Goal: Contribute content: Add original content to the website for others to see

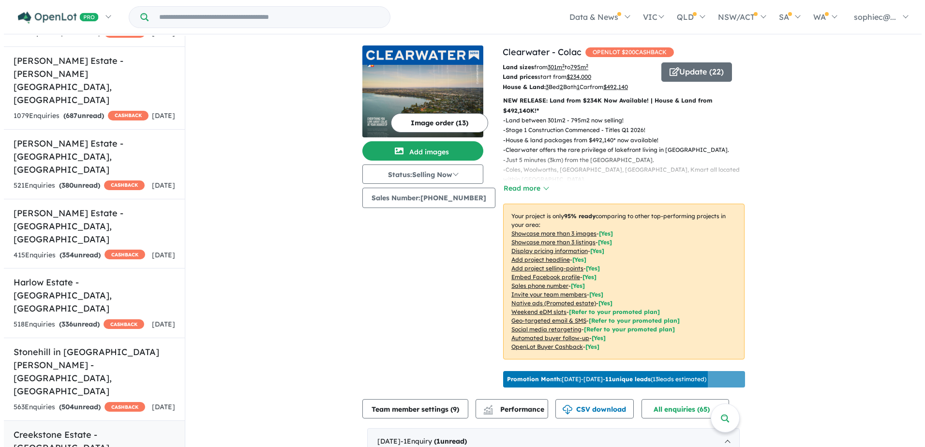
scroll to position [323, 0]
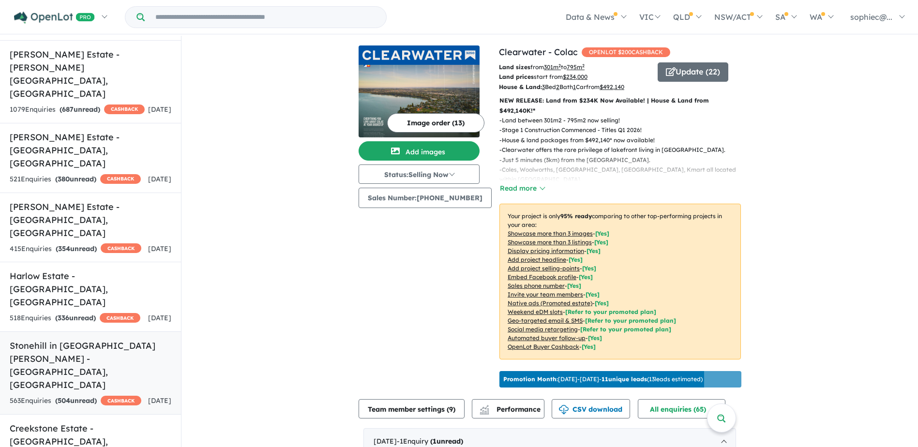
click at [65, 339] on h5 "Stonehill in [GEOGRAPHIC_DATA][PERSON_NAME] - [GEOGRAPHIC_DATA] , [GEOGRAPHIC_D…" at bounding box center [91, 365] width 162 height 52
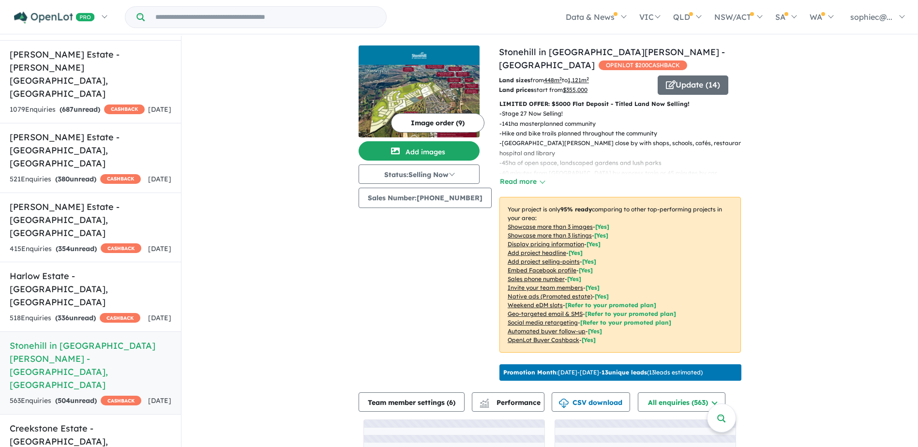
click at [424, 122] on button "Image order ( 9 )" at bounding box center [437, 122] width 93 height 19
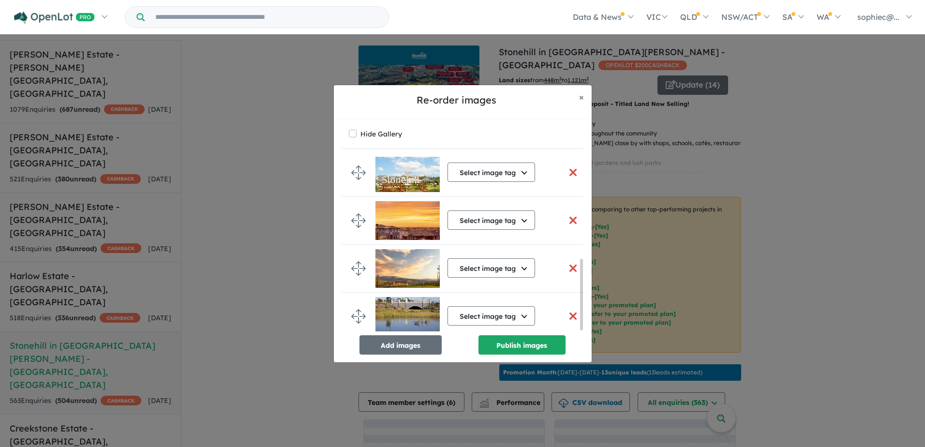
scroll to position [253, 0]
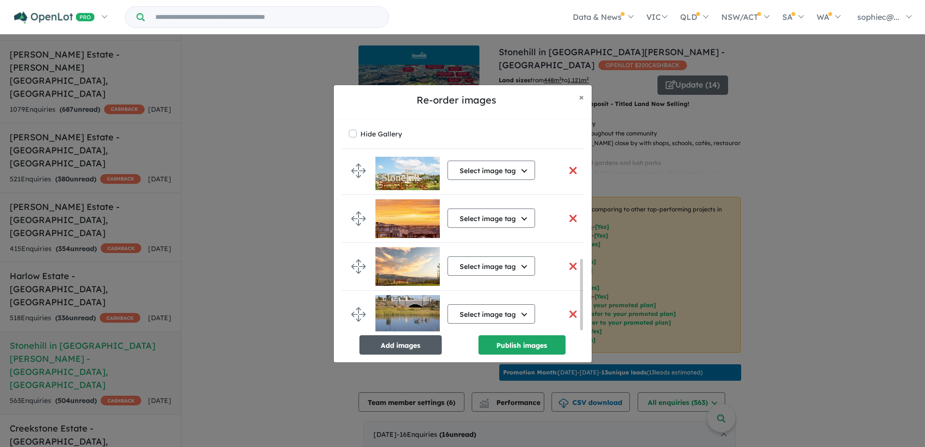
click at [385, 341] on button "Add images" at bounding box center [401, 344] width 82 height 19
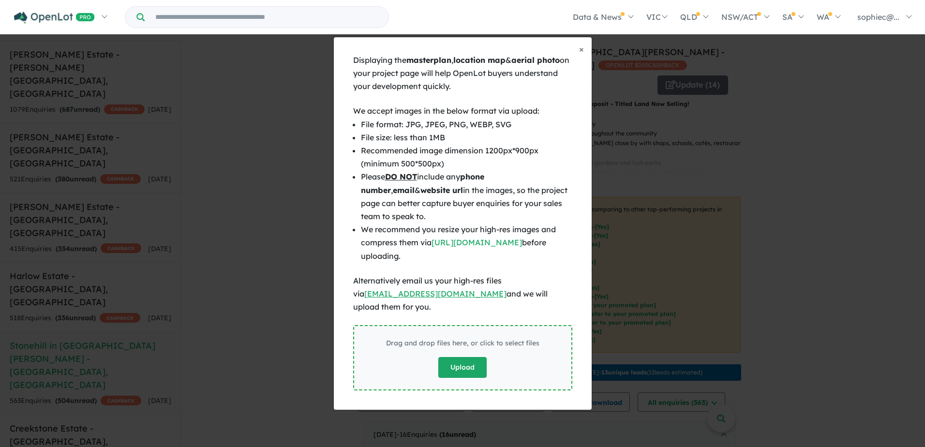
click at [452, 367] on button "Upload" at bounding box center [463, 367] width 48 height 21
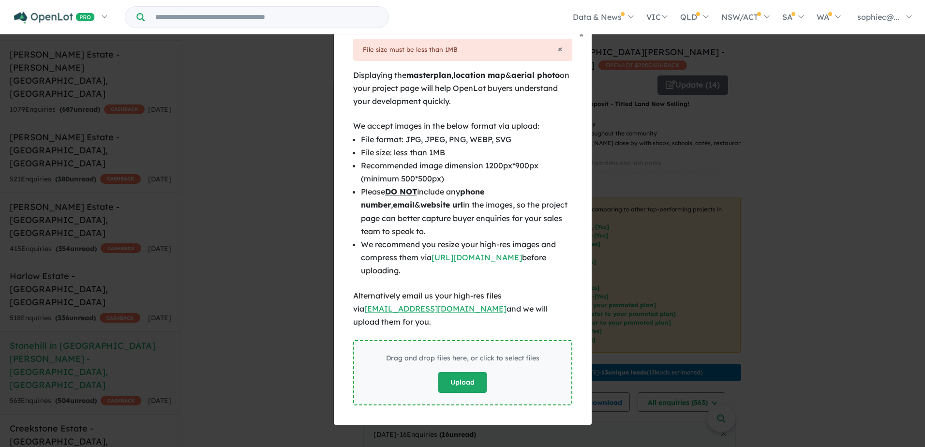
click at [466, 372] on button "Upload" at bounding box center [463, 382] width 48 height 21
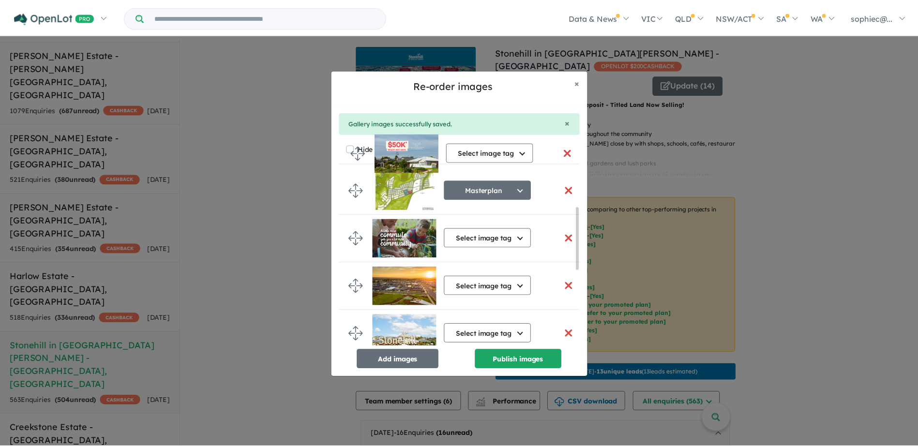
scroll to position [0, 0]
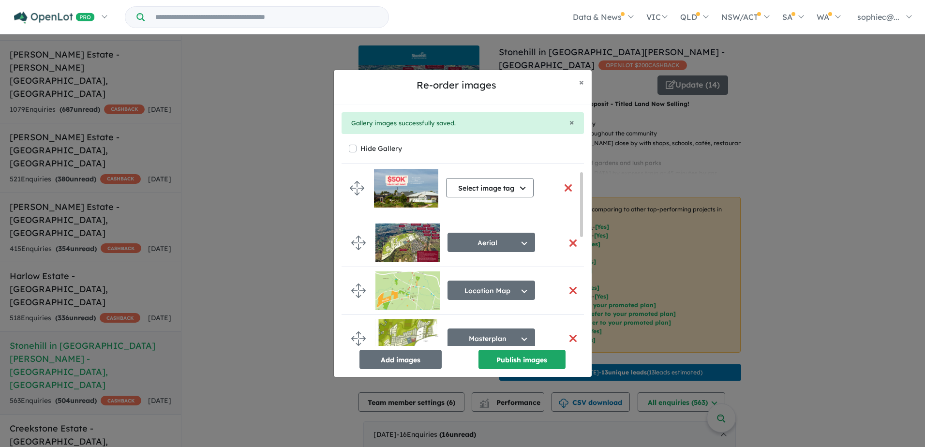
drag, startPoint x: 355, startPoint y: 324, endPoint x: 354, endPoint y: 186, distance: 137.5
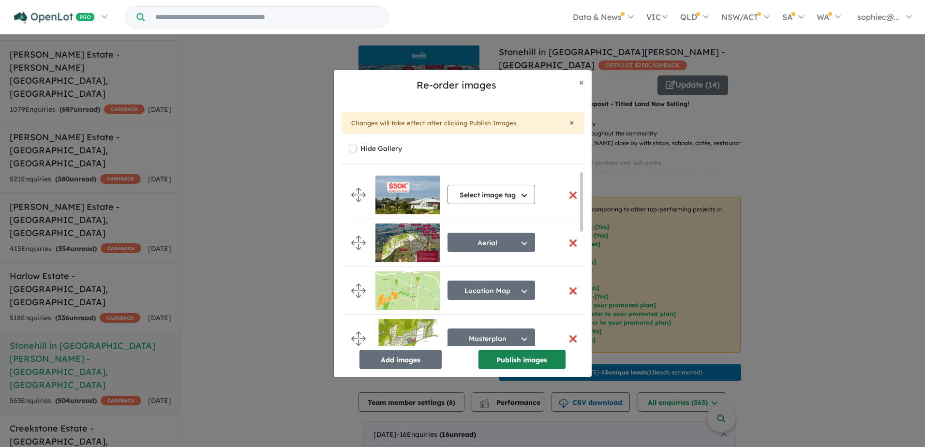
click at [546, 359] on button "Publish images" at bounding box center [522, 359] width 87 height 19
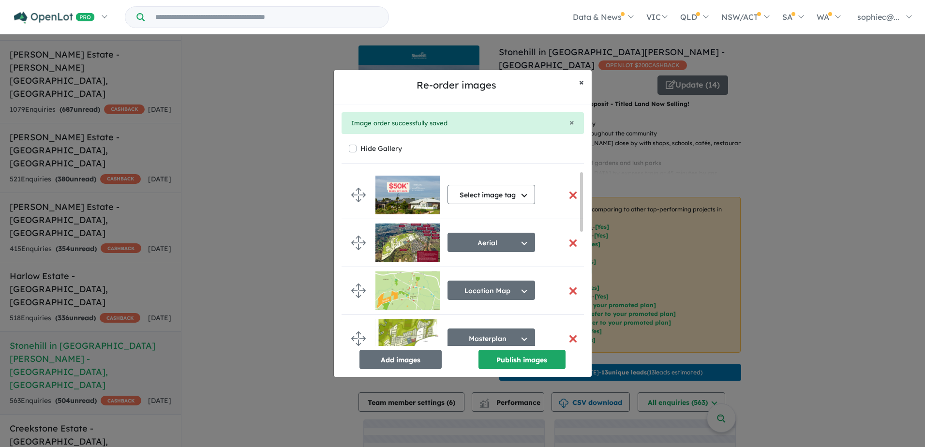
click at [580, 81] on span "×" at bounding box center [581, 81] width 5 height 11
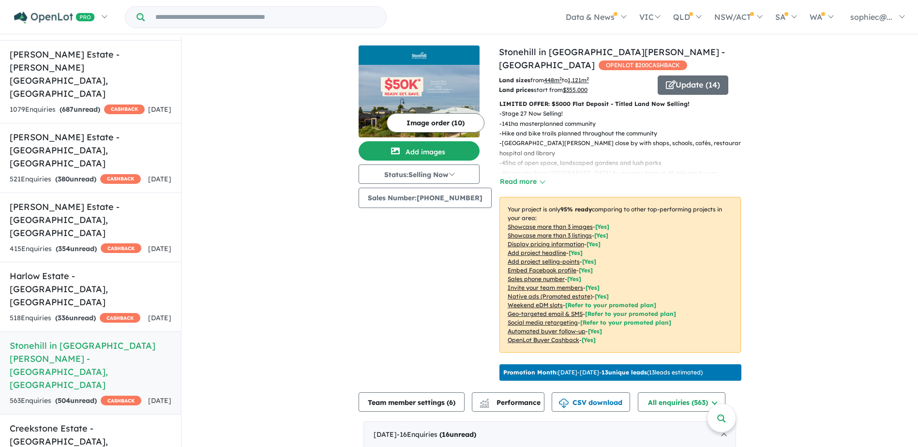
click at [457, 56] on img at bounding box center [419, 55] width 113 height 12
